Goal: Navigation & Orientation: Understand site structure

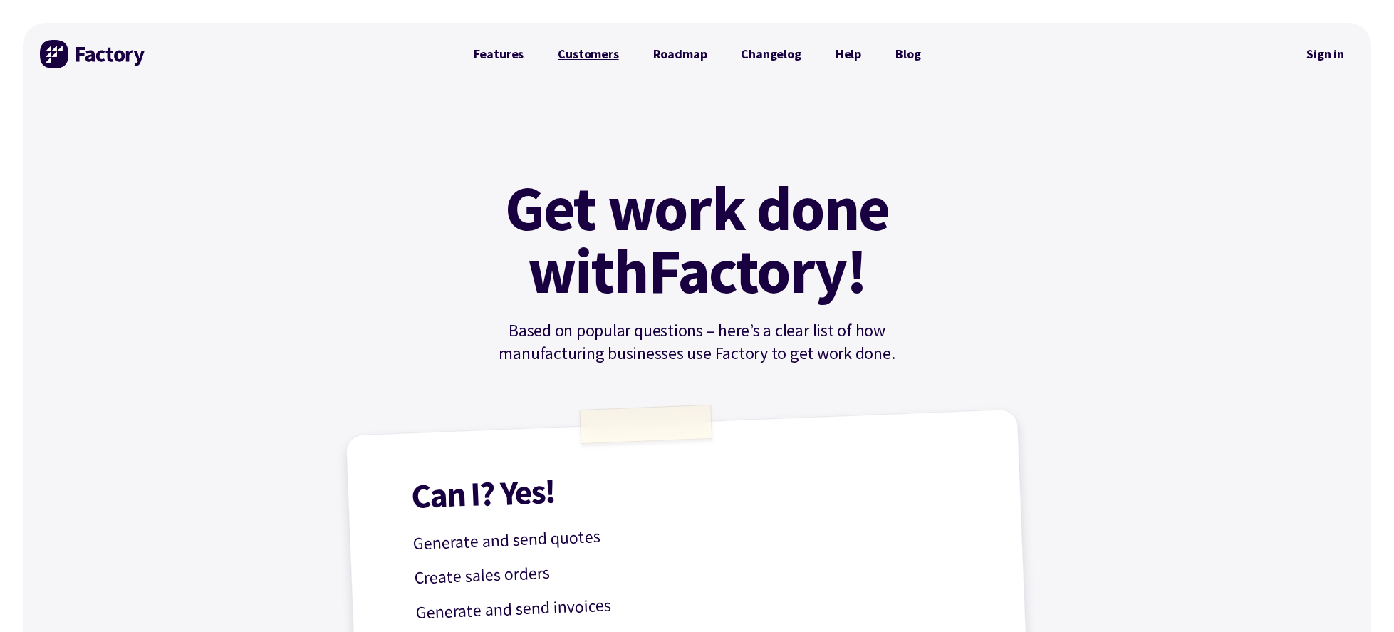
click at [618, 58] on link "Customers" at bounding box center [588, 54] width 95 height 28
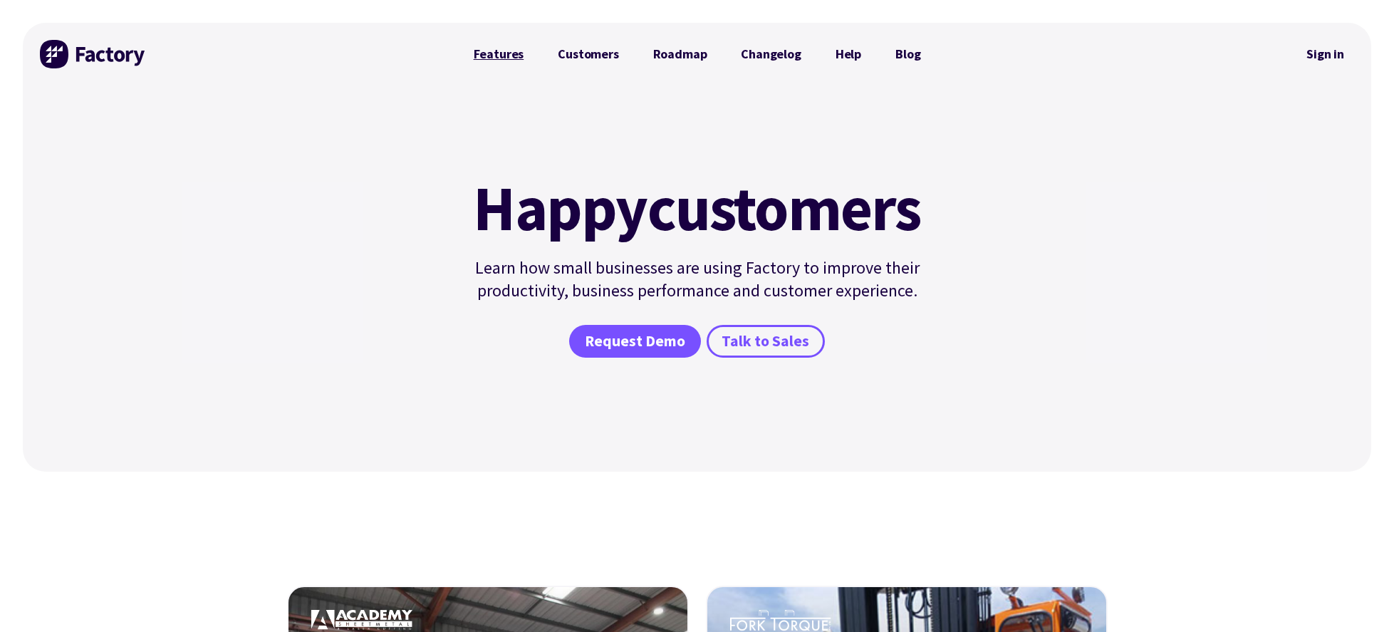
click at [494, 53] on link "Features" at bounding box center [499, 54] width 85 height 28
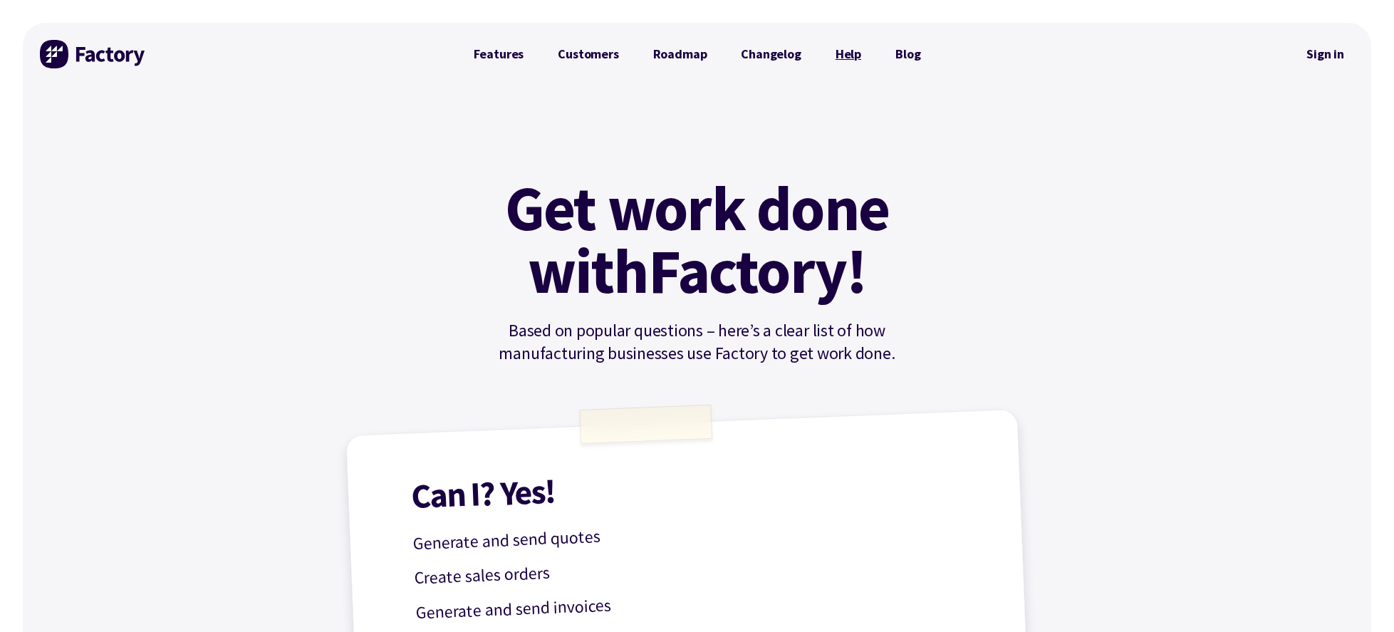
click at [849, 59] on link "Help" at bounding box center [849, 54] width 60 height 28
click at [701, 57] on link "Roadmap" at bounding box center [680, 54] width 88 height 28
click at [600, 56] on link "Customers" at bounding box center [588, 54] width 95 height 28
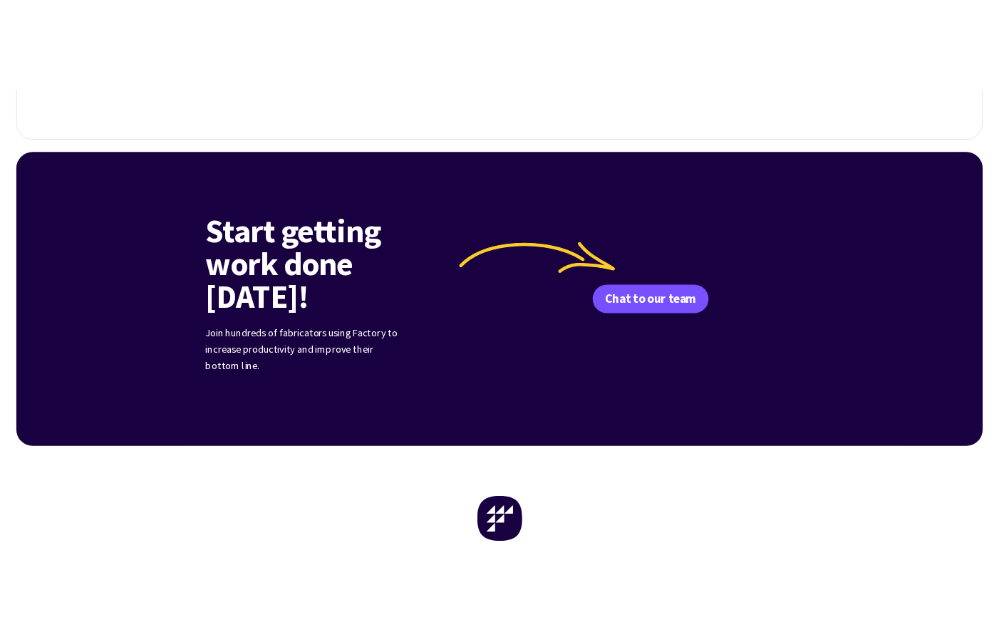
scroll to position [1753, 0]
